Goal: Task Accomplishment & Management: Manage account settings

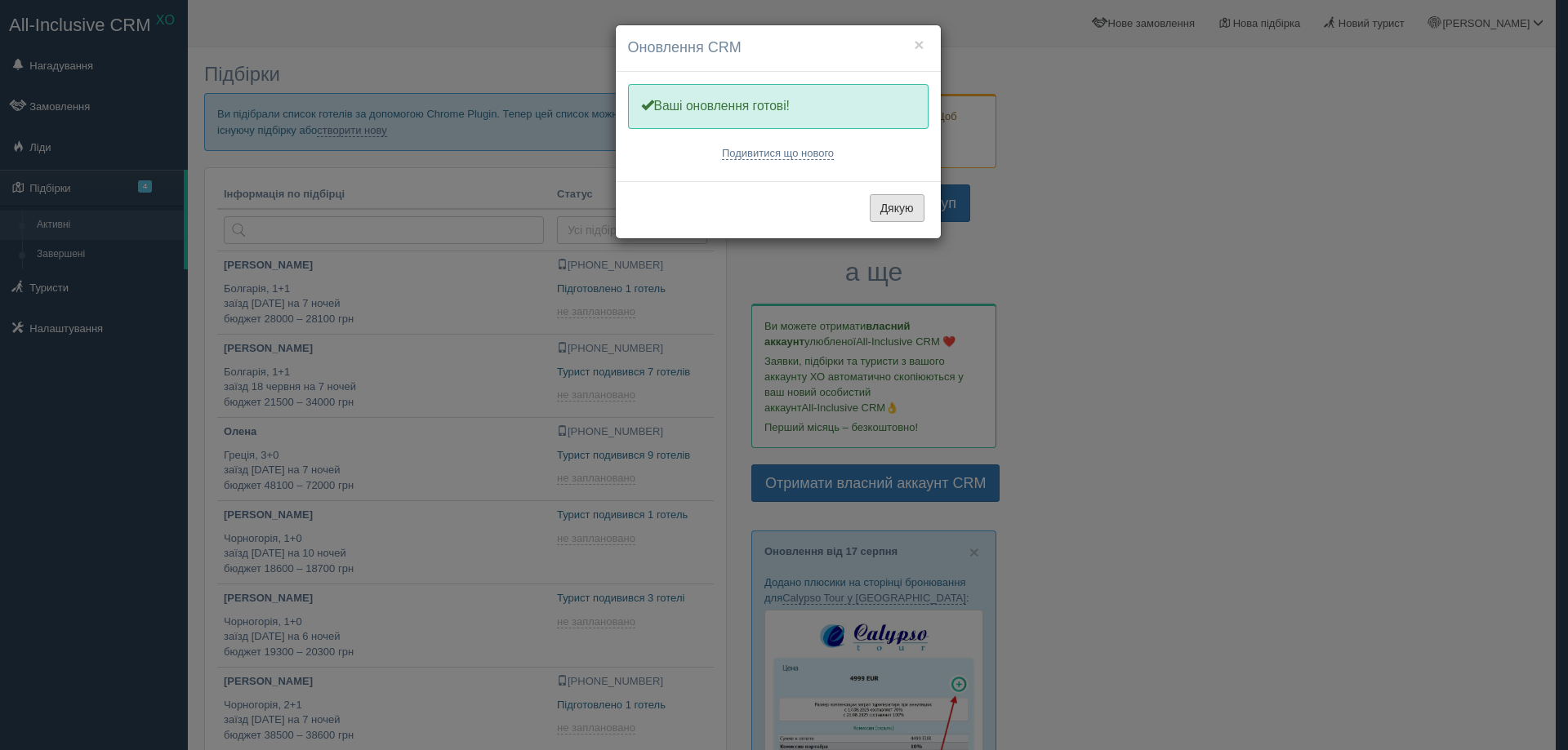
click at [905, 209] on button "Дякую" at bounding box center [896, 208] width 54 height 28
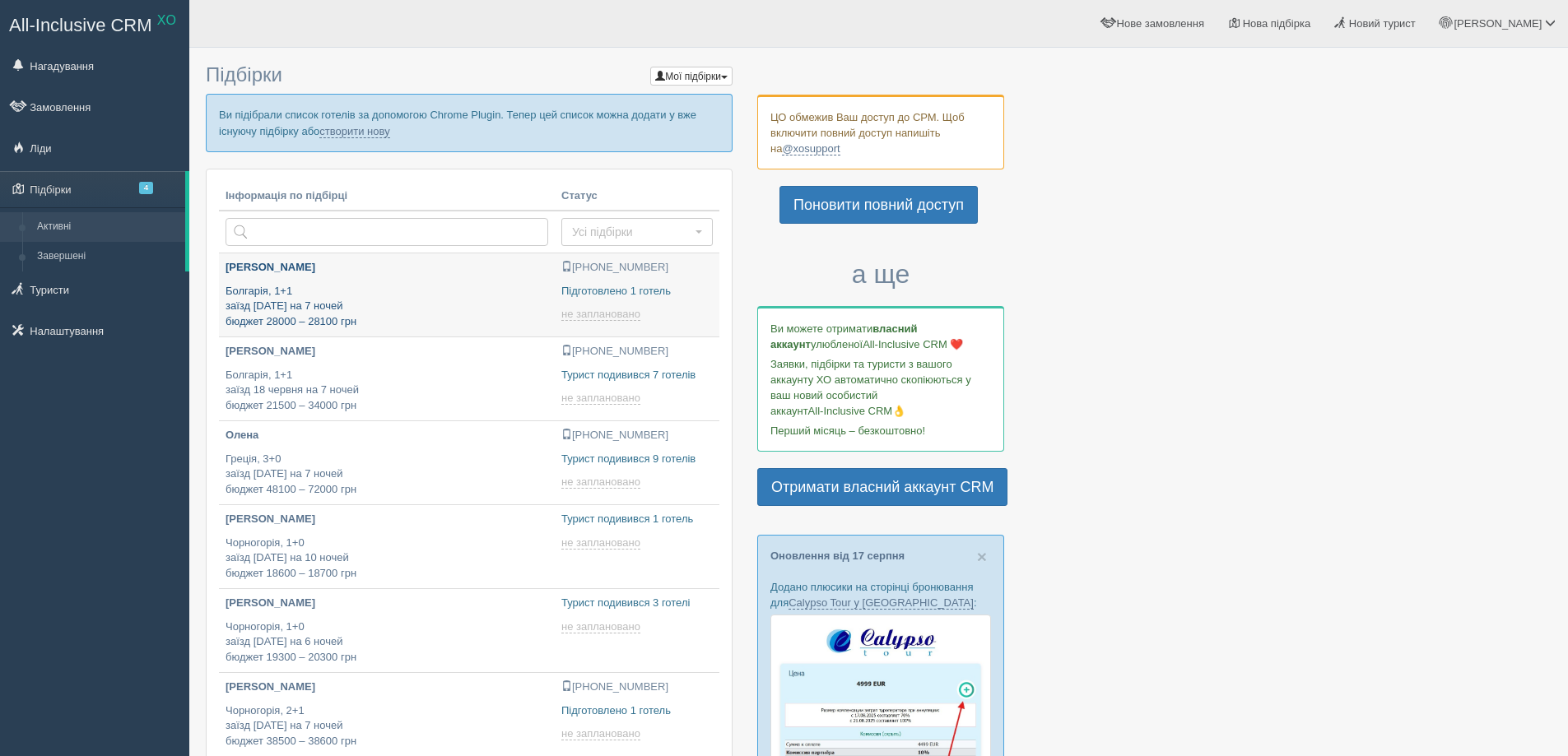
type input "[DATE] 22:30"
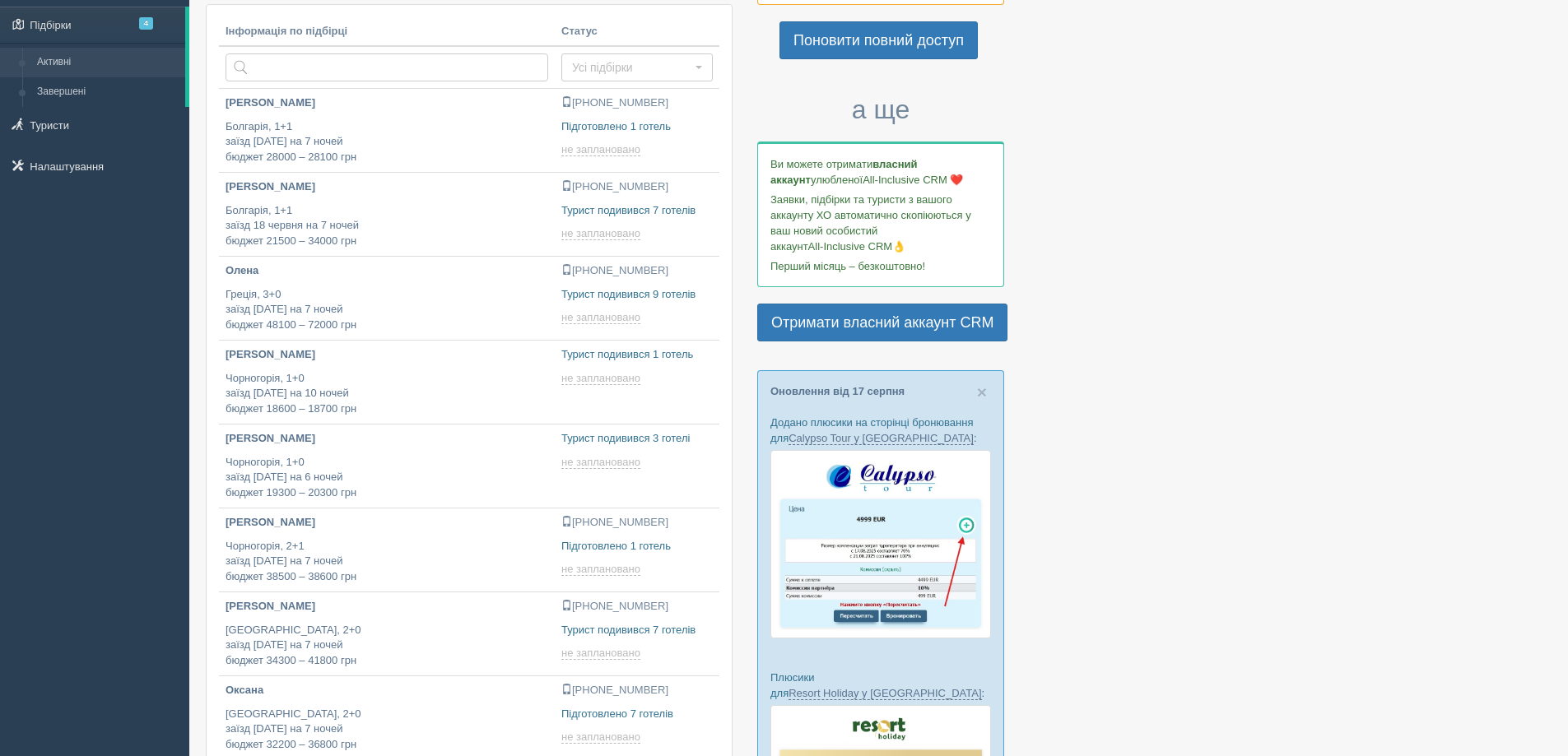
type input "[DATE] 22:10"
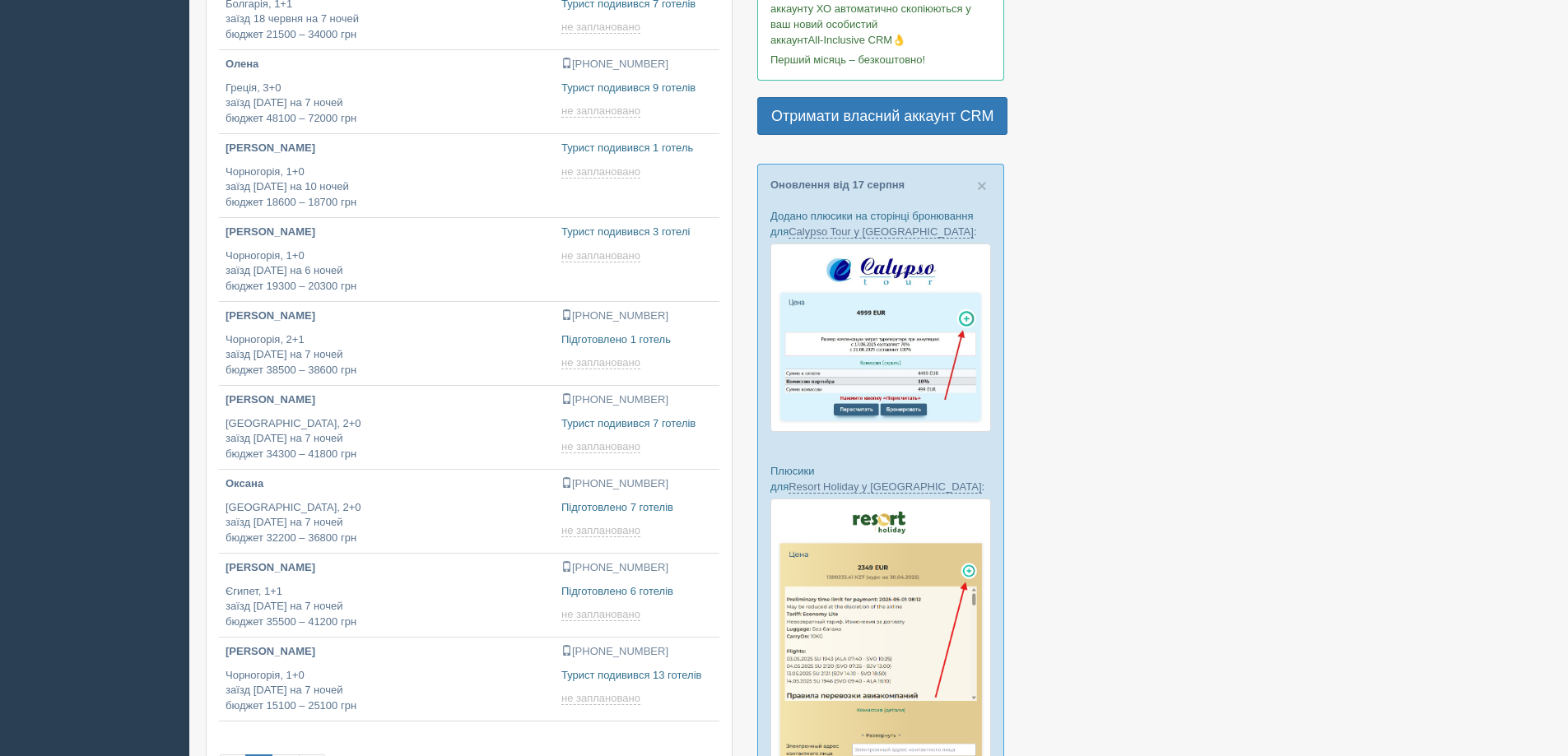
scroll to position [494, 0]
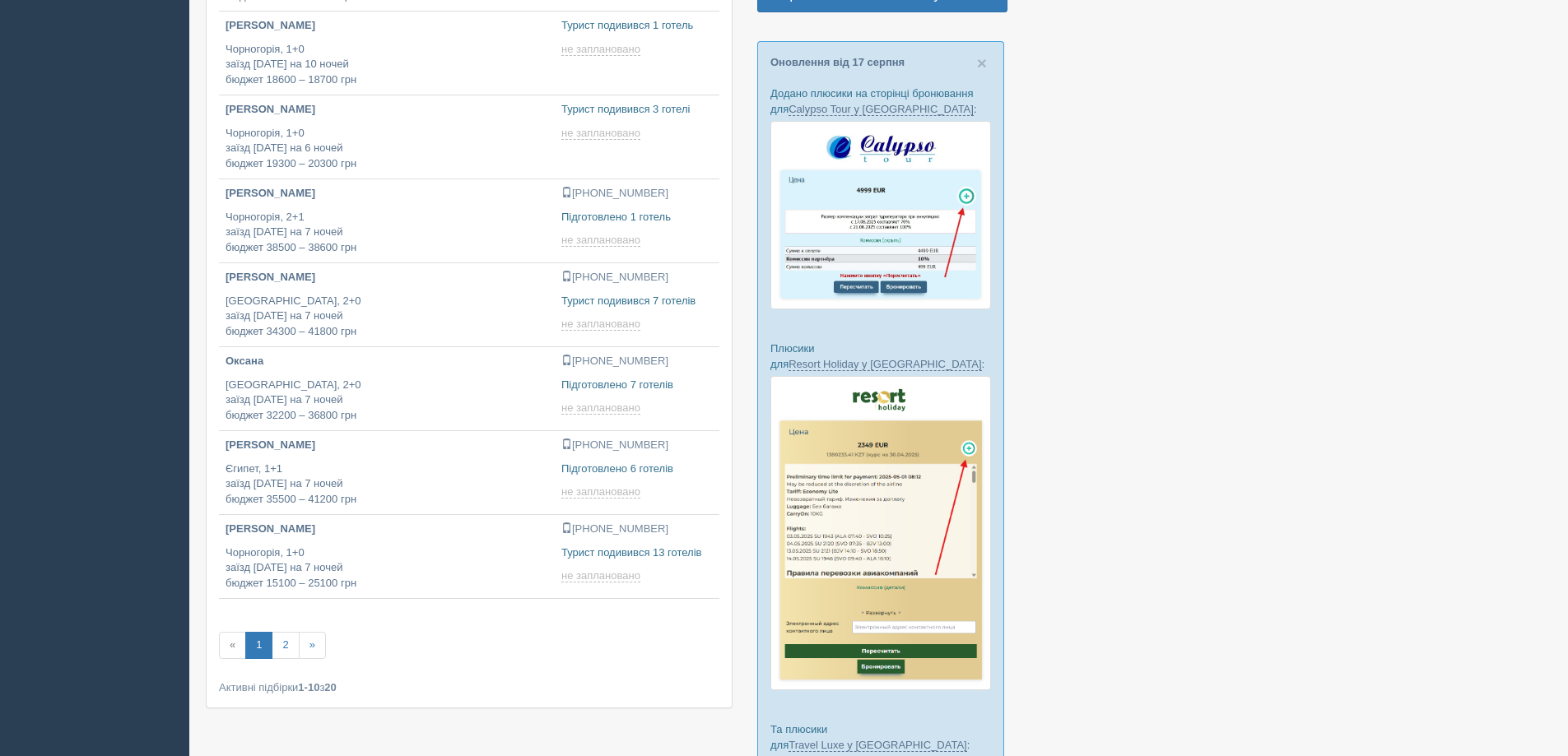
type input "[DATE] 15:25"
type input "[DATE] 17:55"
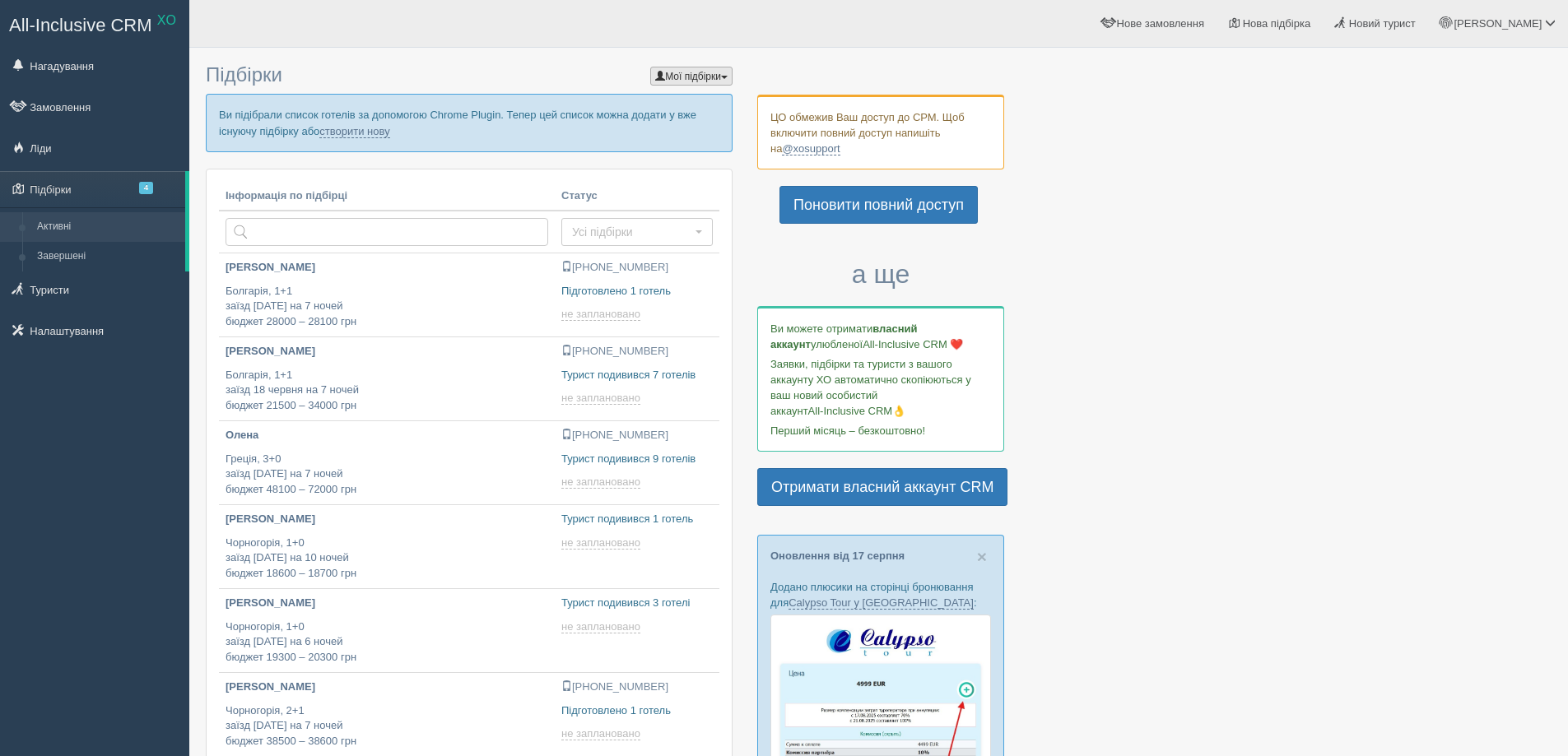
click at [701, 77] on button "Мої підбірки" at bounding box center [691, 76] width 82 height 19
click at [701, 79] on button "Мої підбірки" at bounding box center [691, 76] width 82 height 19
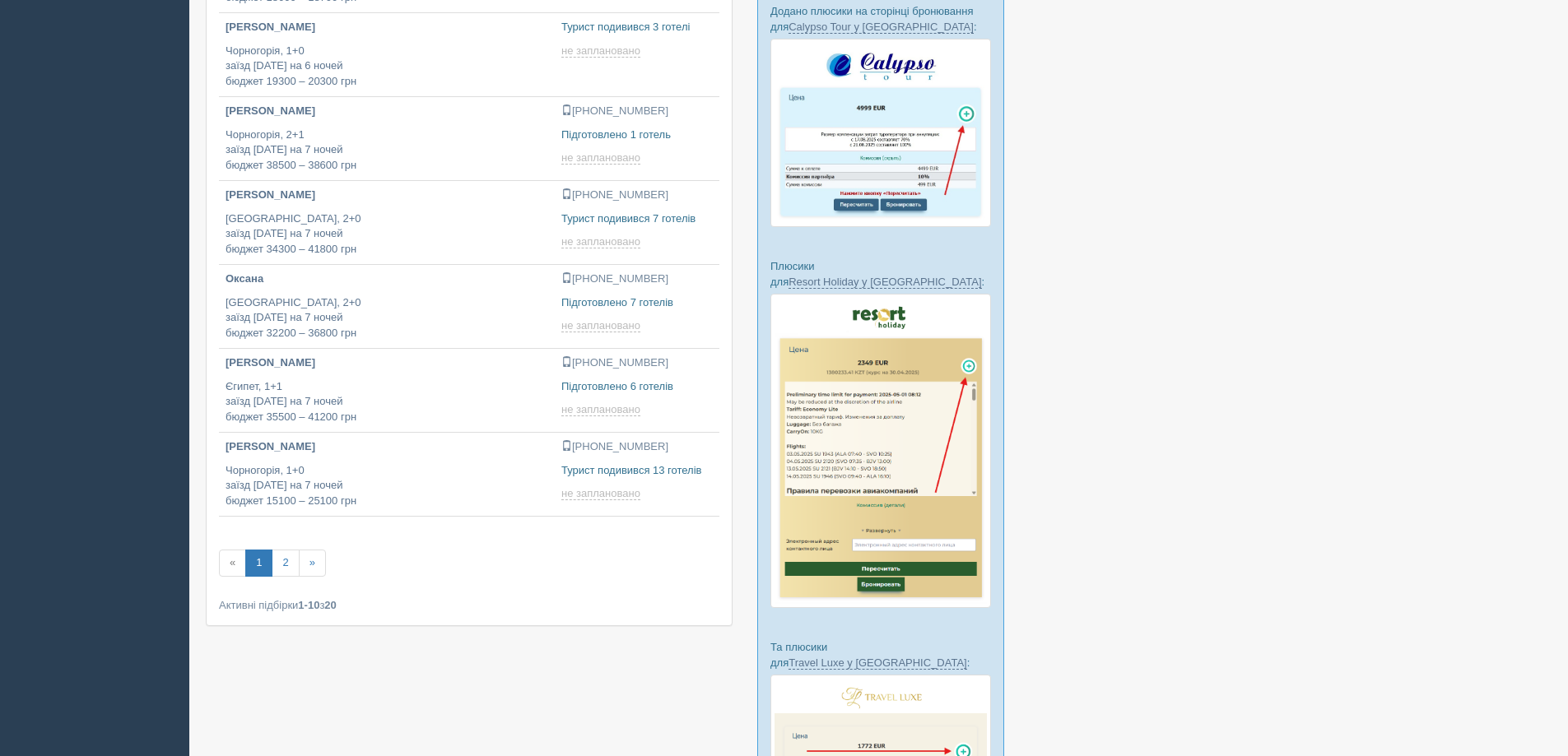
scroll to position [767, 0]
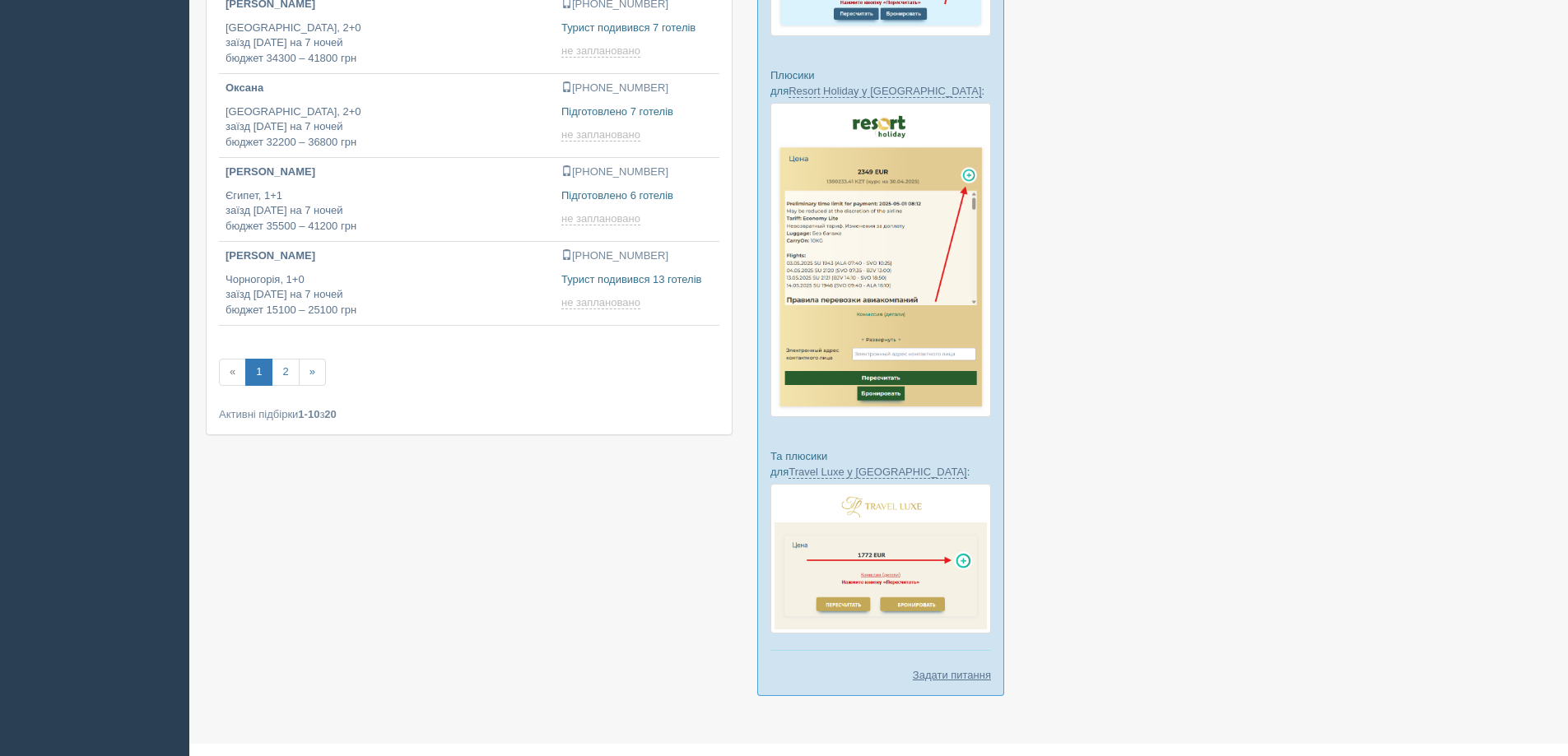
type input "[DATE] 18:50"
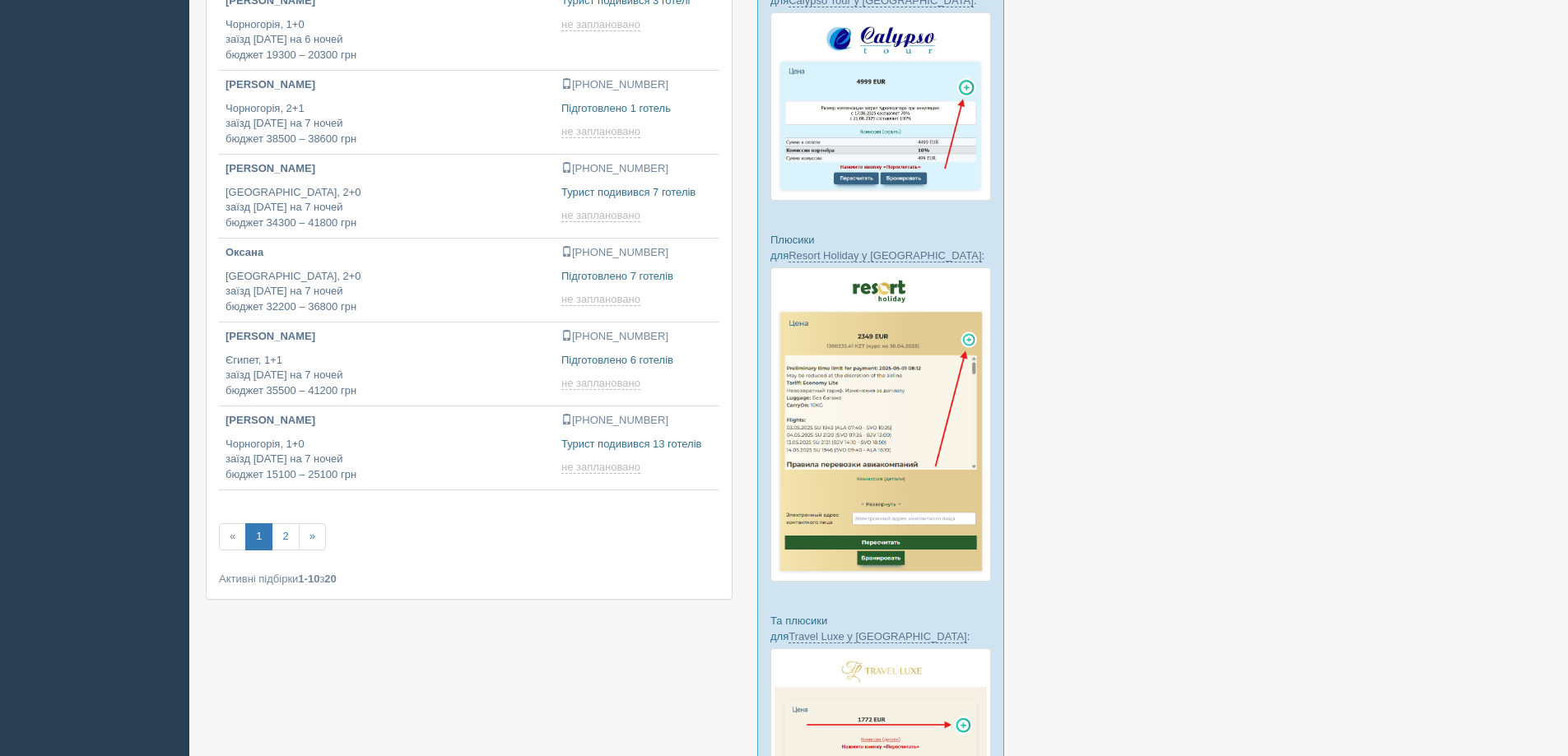
type input "[DATE] 13:15"
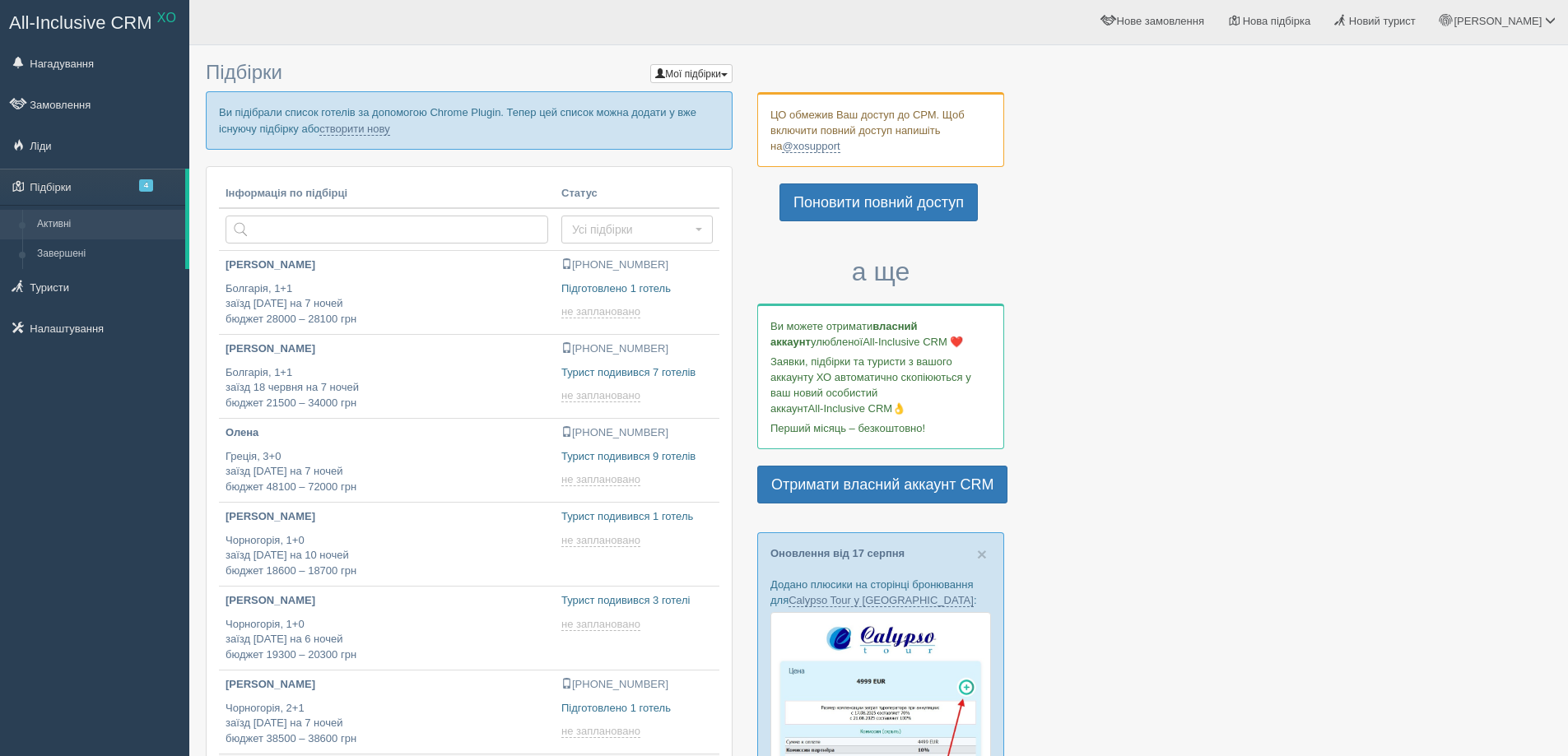
scroll to position [0, 0]
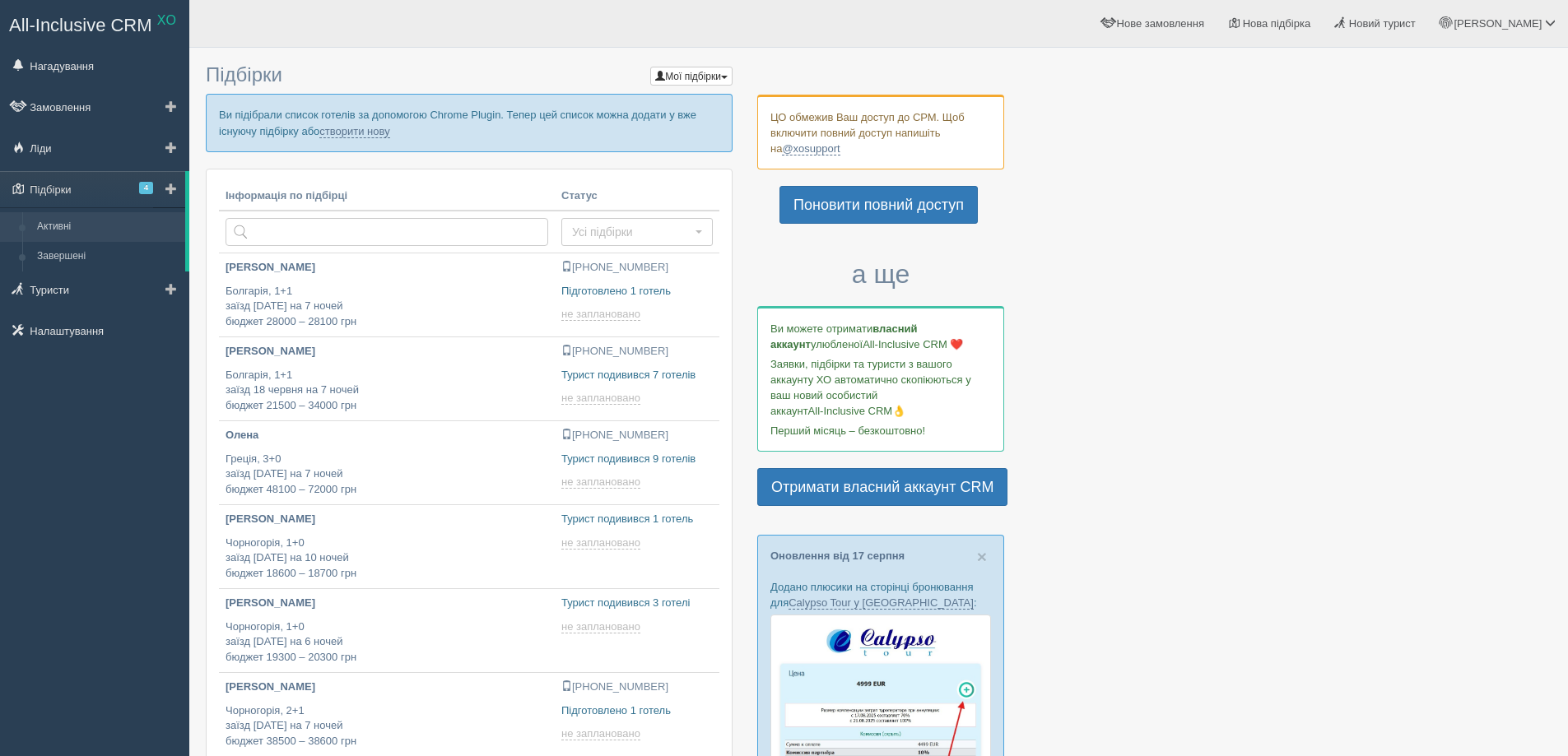
click at [85, 219] on link "Активні" at bounding box center [107, 227] width 156 height 30
click at [261, 235] on input "text" at bounding box center [387, 231] width 323 height 28
type input "2025-08-21 22:30"
type input "карпати"
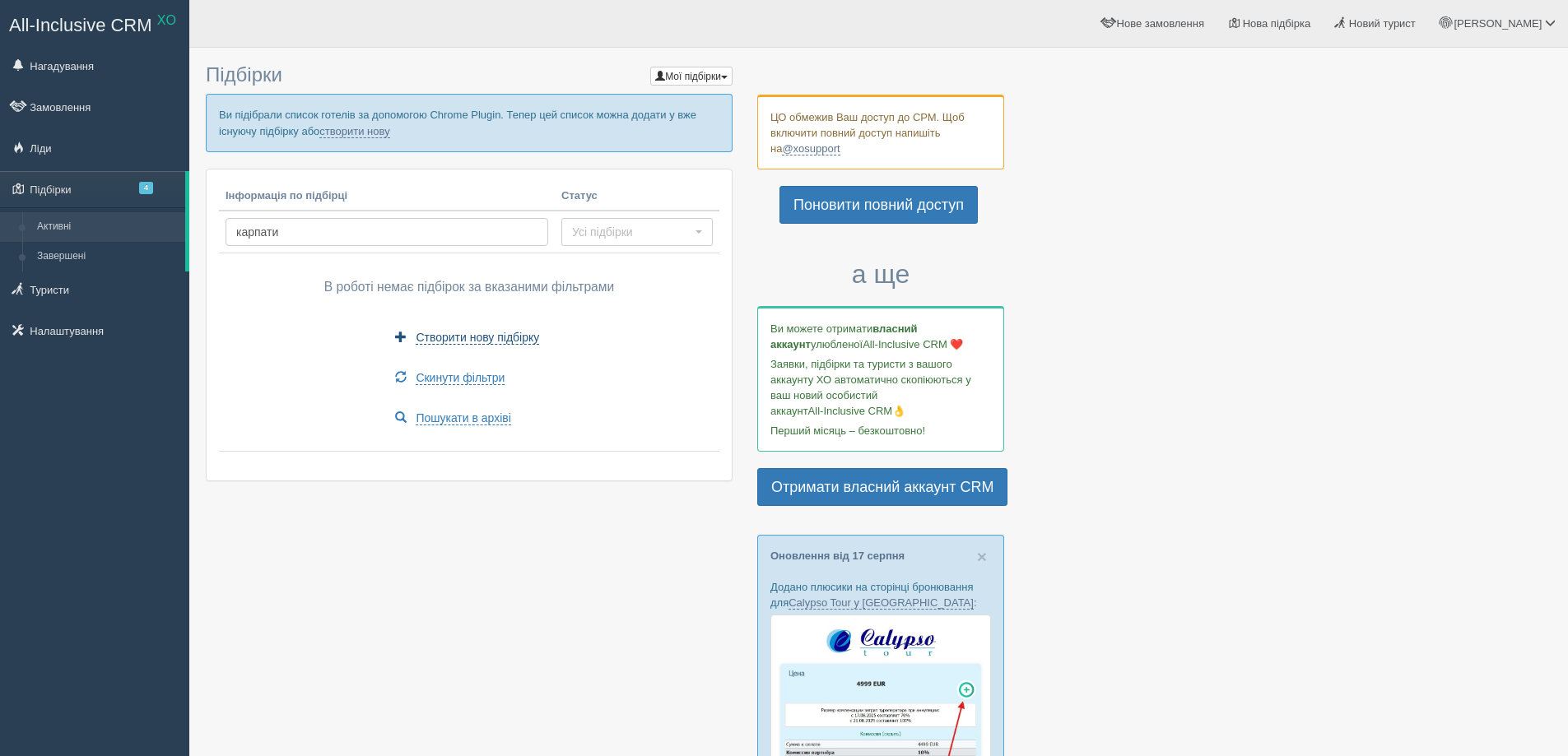
click at [491, 342] on span "Створити нову підбірку" at bounding box center [477, 338] width 123 height 14
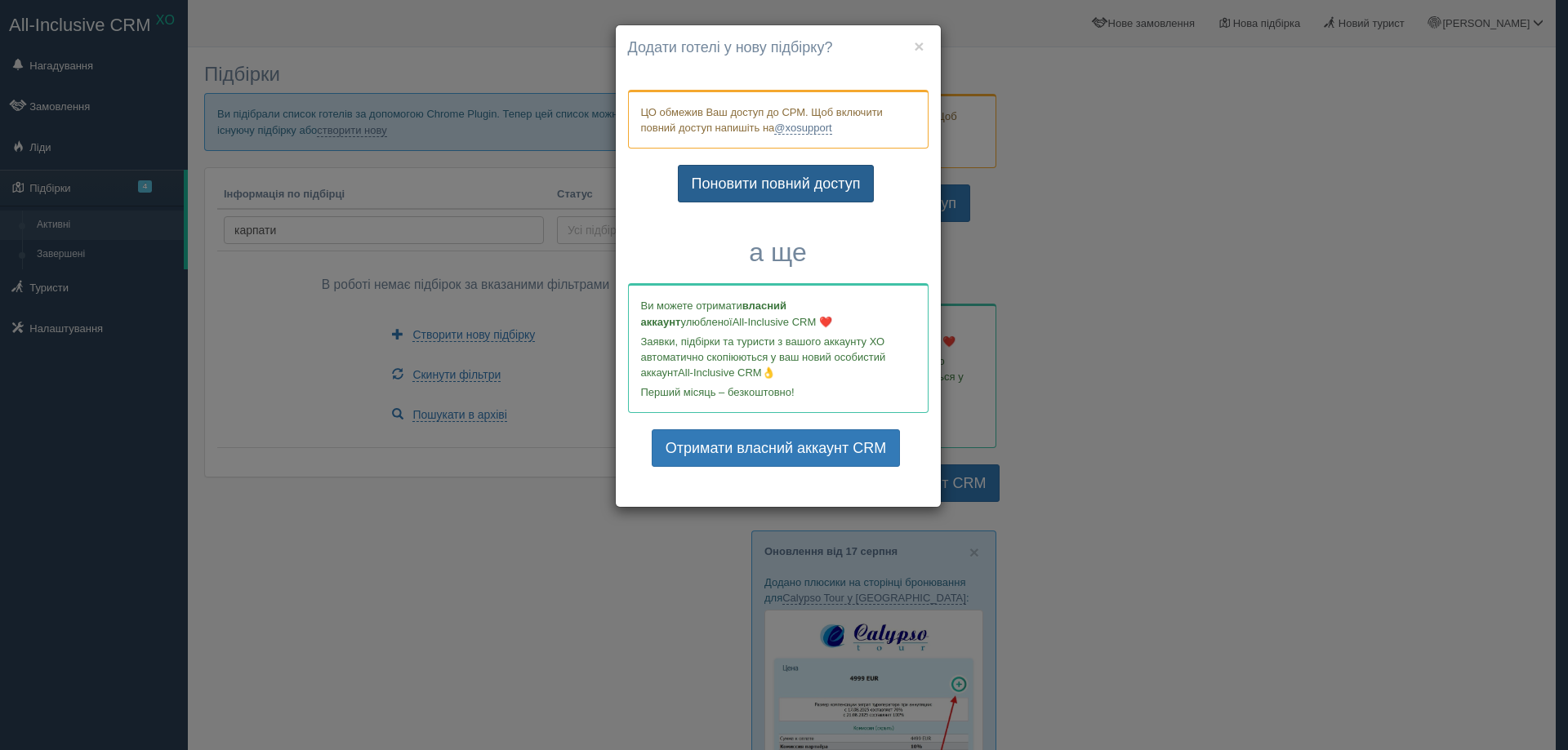
click at [730, 176] on link "Поновити повний доступ" at bounding box center [776, 183] width 197 height 37
click at [920, 43] on button "×" at bounding box center [919, 45] width 10 height 17
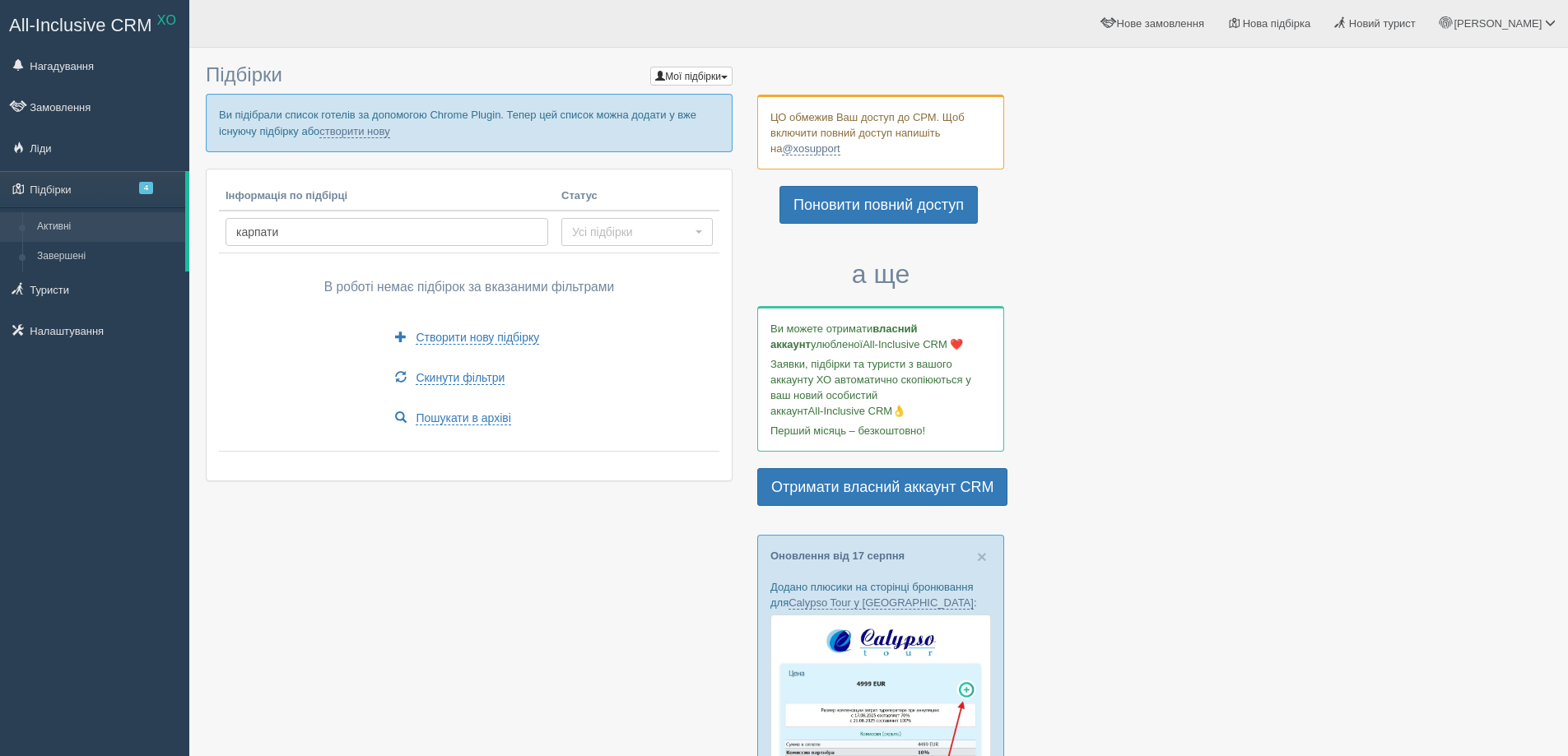
click at [1479, 111] on div at bounding box center [878, 767] width 1345 height 1424
